Goal: Find specific page/section: Find specific page/section

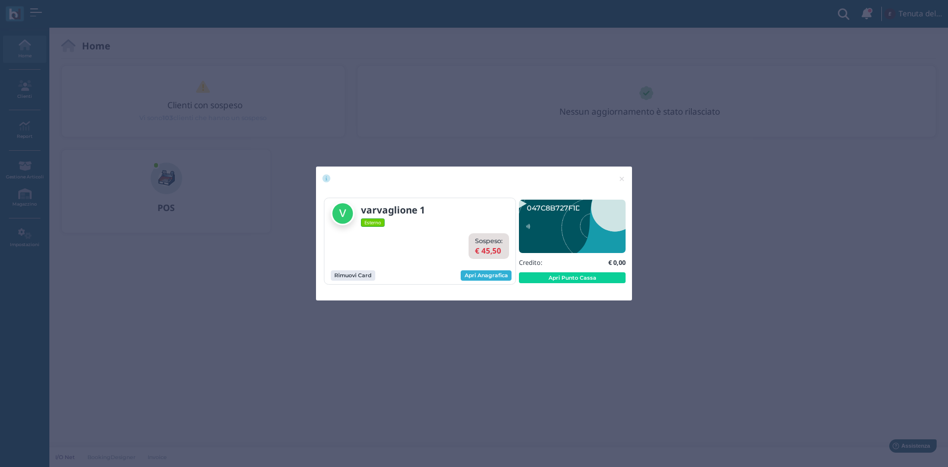
click at [497, 275] on link "Apri Anagrafica" at bounding box center [486, 275] width 51 height 11
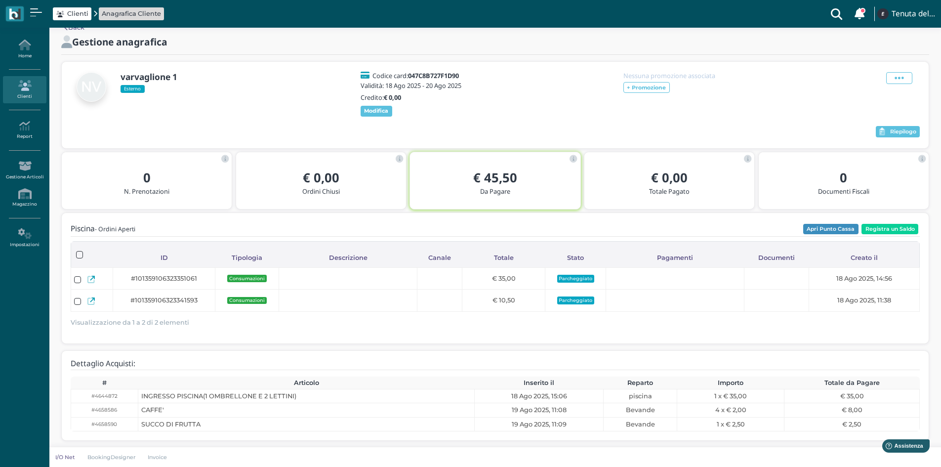
scroll to position [26, 0]
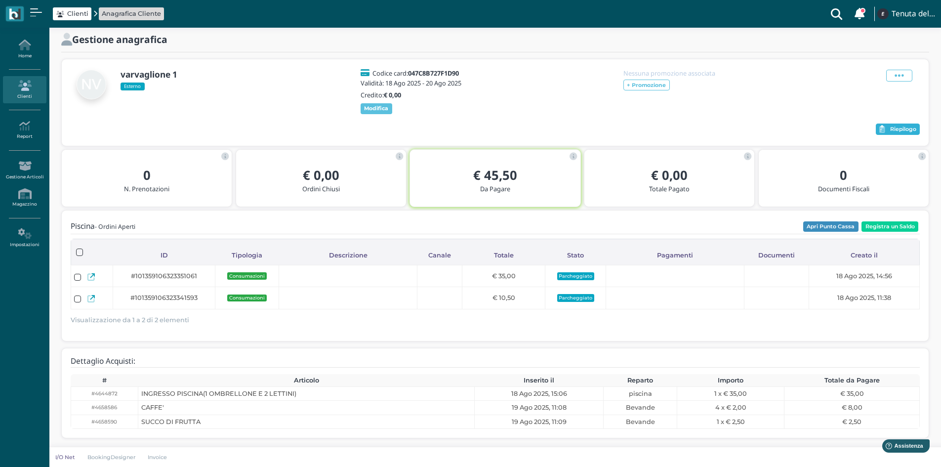
drag, startPoint x: 917, startPoint y: 156, endPoint x: 916, endPoint y: 131, distance: 24.7
click at [916, 131] on button "Riepilogo" at bounding box center [897, 129] width 44 height 12
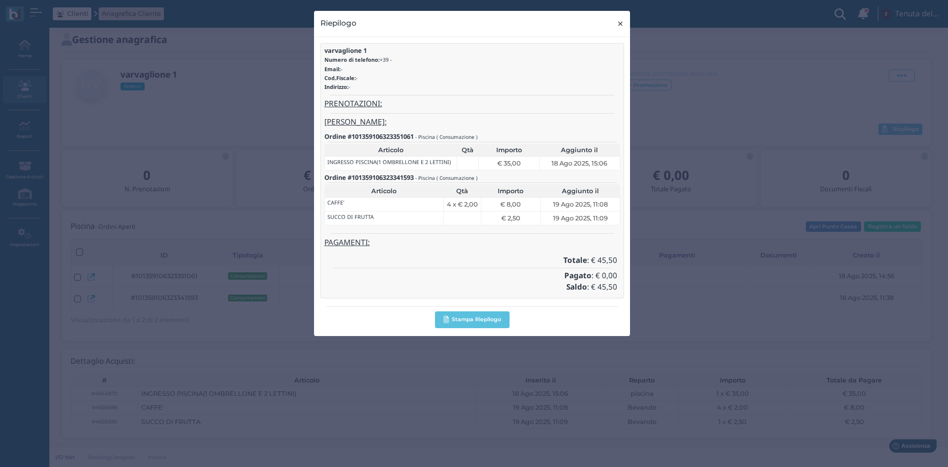
click at [624, 27] on button "× close" at bounding box center [620, 23] width 20 height 25
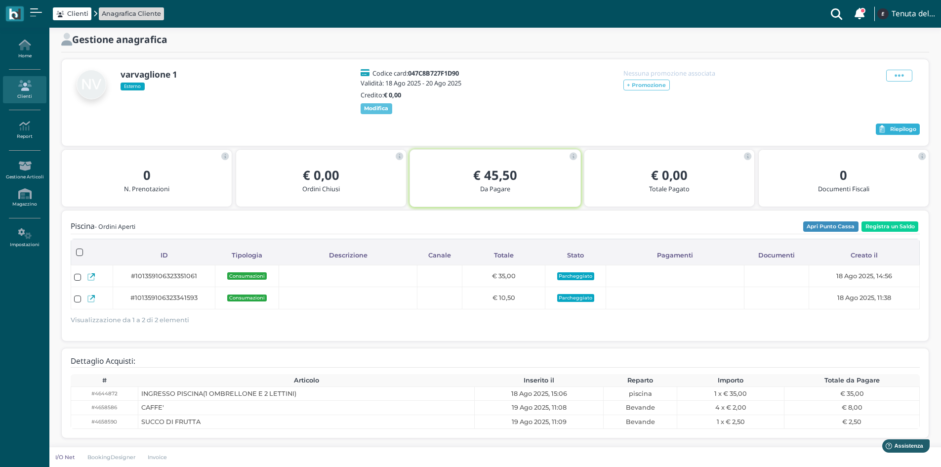
click at [905, 126] on span "Riepilogo" at bounding box center [903, 129] width 26 height 7
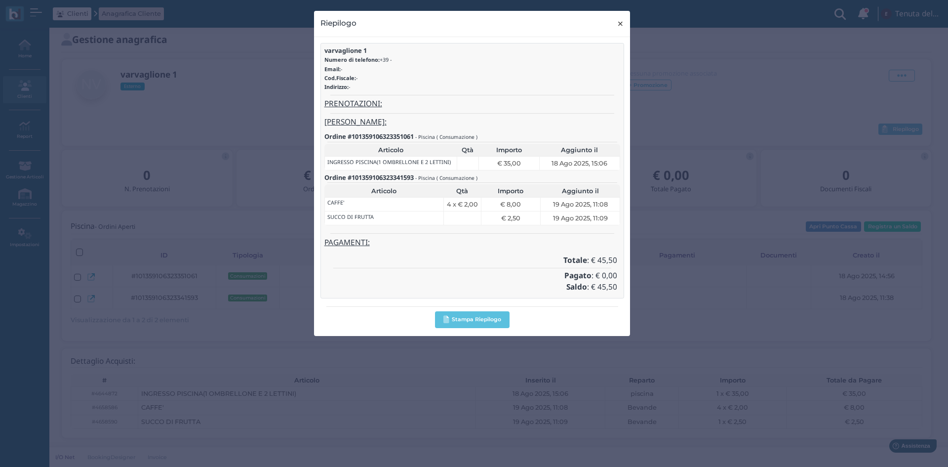
click at [626, 28] on button "× close" at bounding box center [620, 23] width 20 height 25
